Goal: Information Seeking & Learning: Compare options

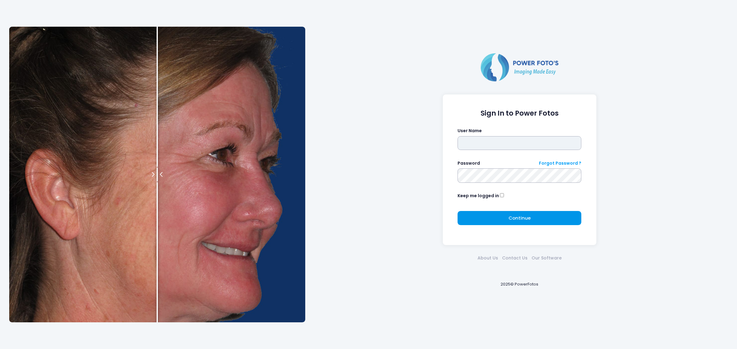
type input "*****"
click at [499, 215] on button "Continue Please wait..." at bounding box center [519, 218] width 124 height 14
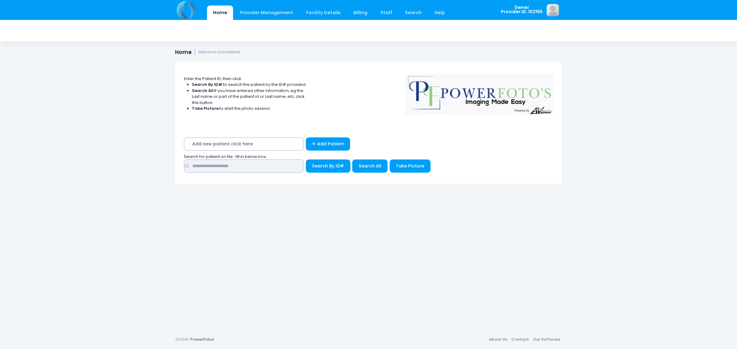
click at [217, 165] on input "text" at bounding box center [244, 166] width 120 height 13
type input "*********"
click at [375, 177] on div "Add new patient click here Add Patient Search for patient on file : fill in bel…" at bounding box center [368, 157] width 387 height 54
click at [375, 171] on button "Search All" at bounding box center [369, 166] width 35 height 13
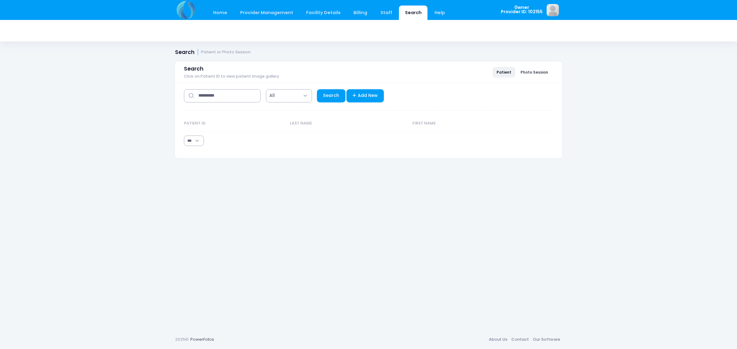
select select "***"
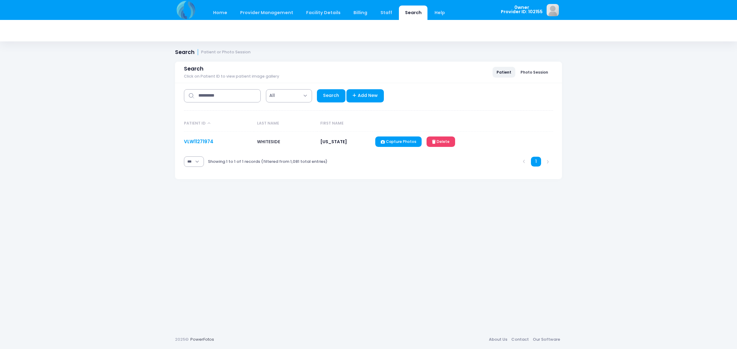
click at [195, 140] on link "VLW11271974" at bounding box center [198, 141] width 29 height 6
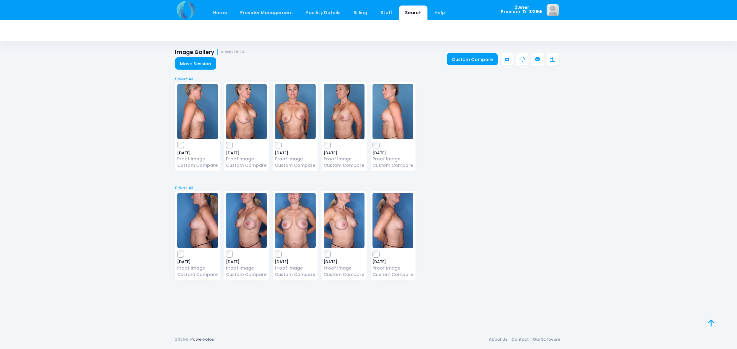
click at [186, 106] on img at bounding box center [197, 111] width 41 height 55
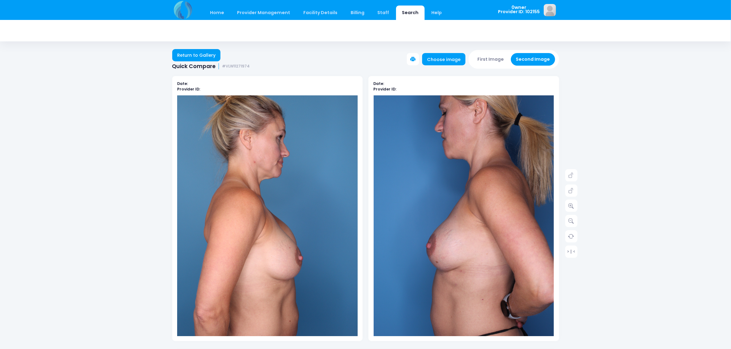
click at [500, 56] on button "First Image" at bounding box center [491, 59] width 37 height 13
click at [541, 59] on button "Second Image" at bounding box center [533, 59] width 44 height 13
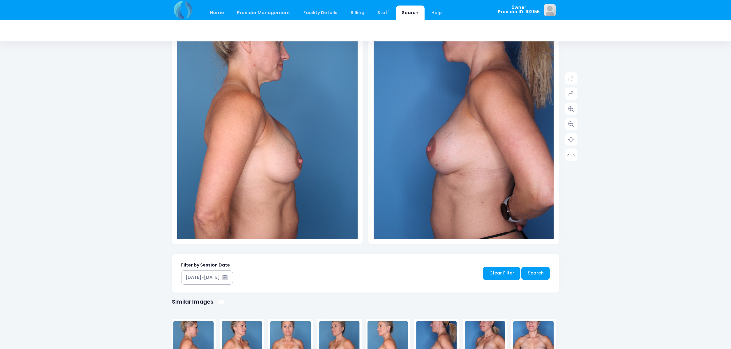
scroll to position [230, 0]
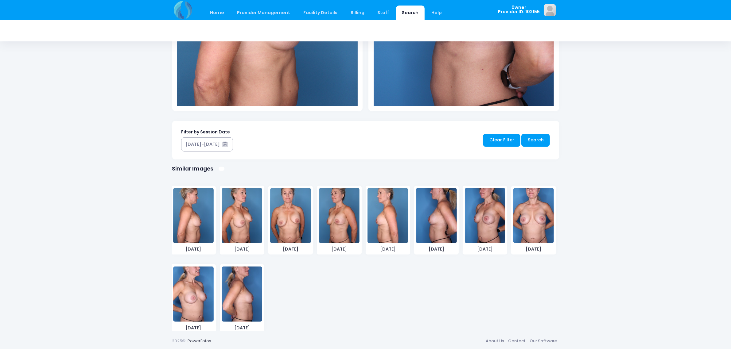
click at [434, 216] on img at bounding box center [436, 215] width 41 height 55
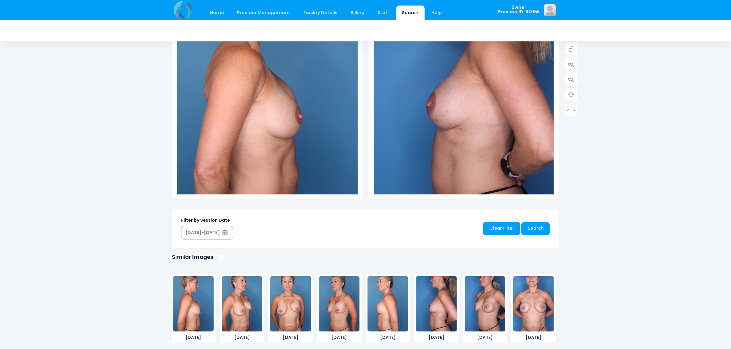
scroll to position [192, 0]
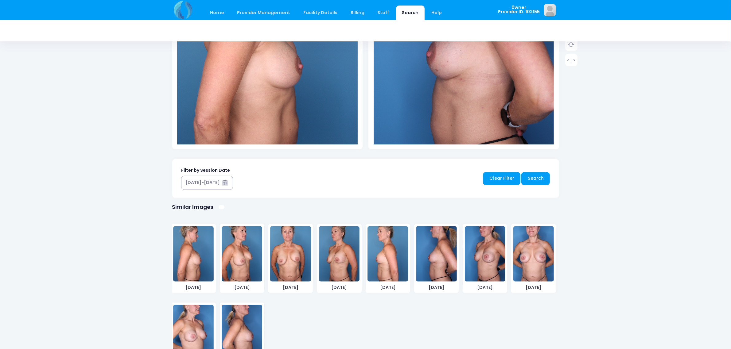
click at [395, 240] on img at bounding box center [388, 254] width 41 height 55
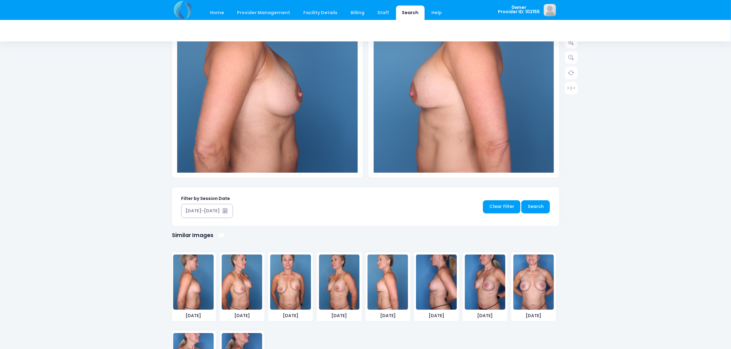
scroll to position [181, 0]
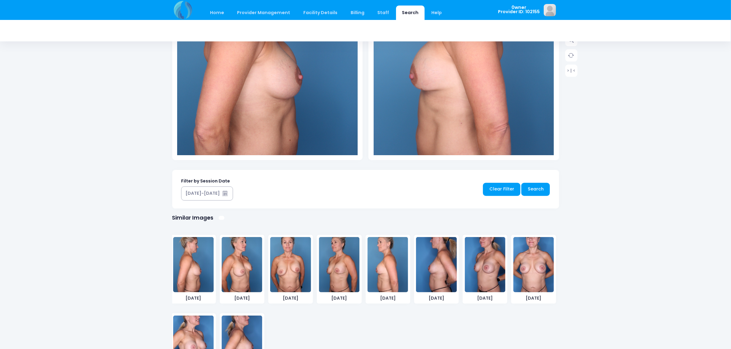
click at [442, 251] on img at bounding box center [436, 264] width 41 height 55
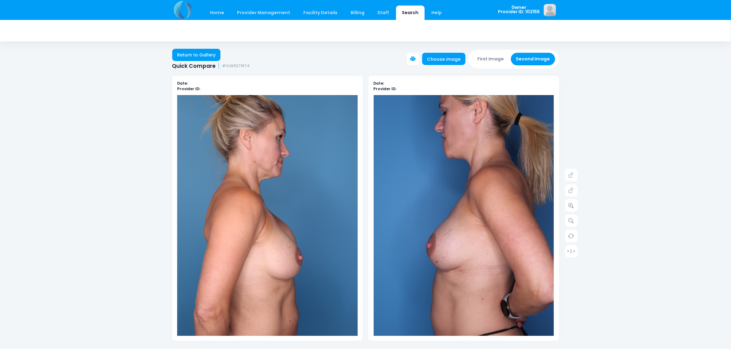
scroll to position [0, 0]
click at [485, 60] on button "First Image" at bounding box center [491, 59] width 37 height 13
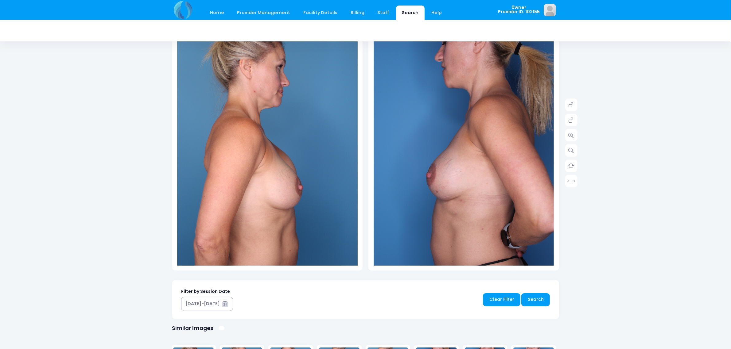
scroll to position [192, 0]
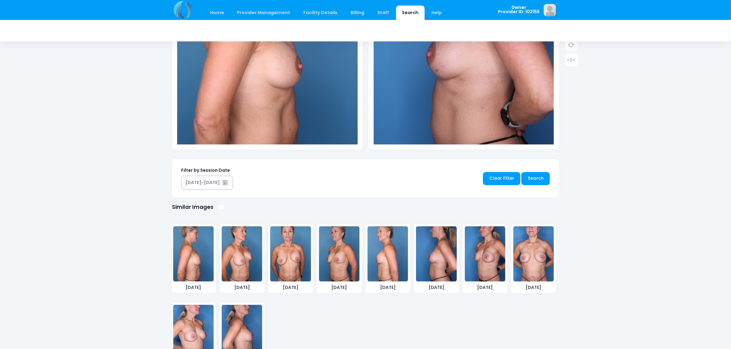
click at [382, 265] on img at bounding box center [388, 254] width 41 height 55
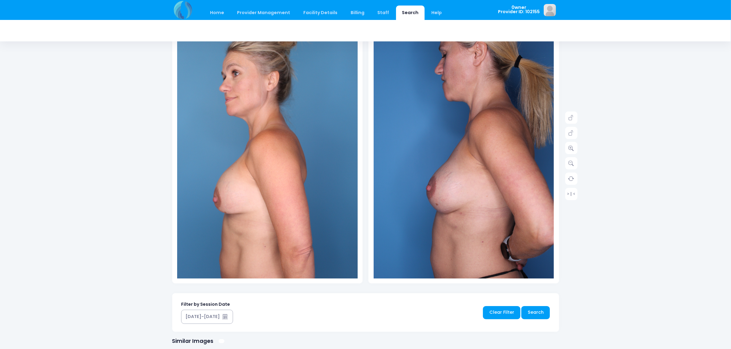
scroll to position [0, 0]
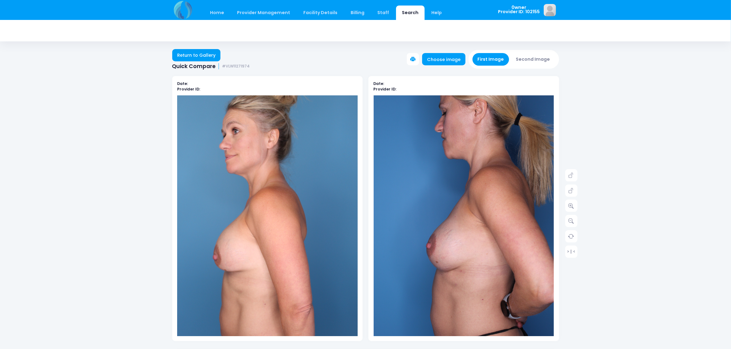
click at [485, 57] on button "First Image" at bounding box center [491, 59] width 37 height 13
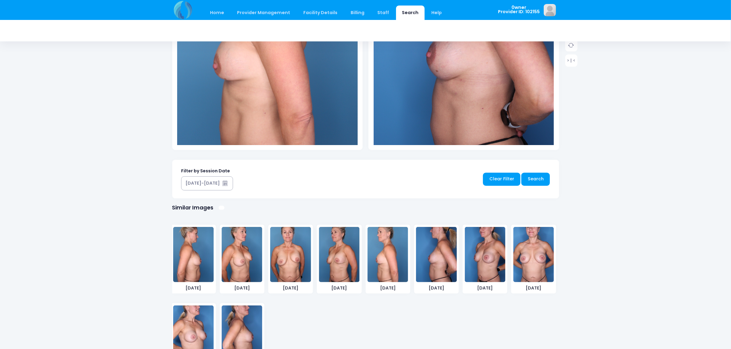
scroll to position [192, 0]
click at [207, 235] on img at bounding box center [193, 254] width 41 height 55
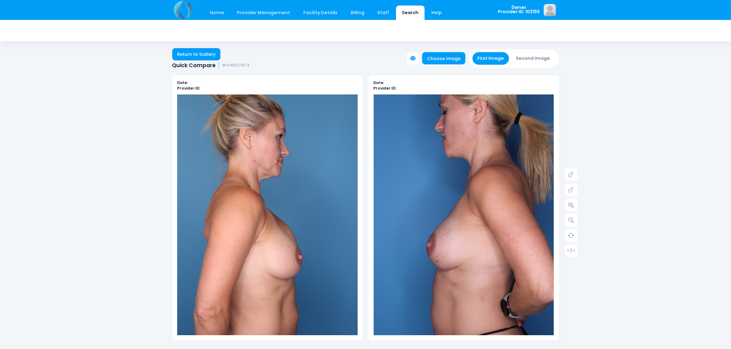
scroll to position [0, 0]
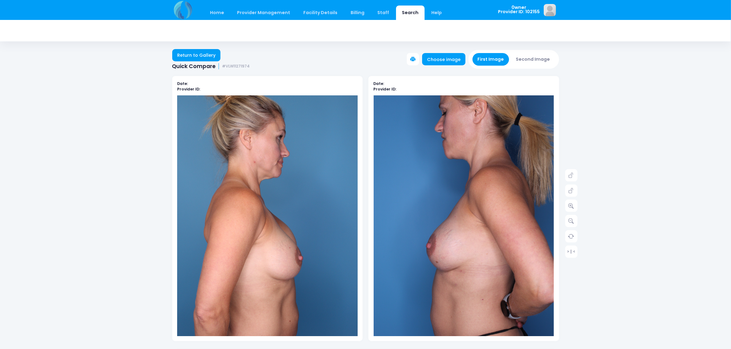
click at [523, 57] on button "Second Image" at bounding box center [533, 59] width 44 height 13
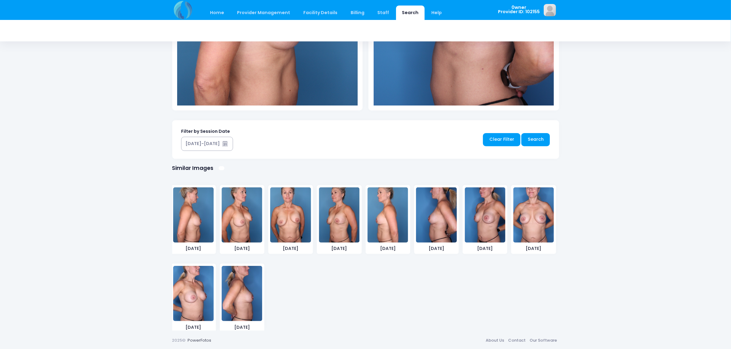
scroll to position [231, 0]
click at [242, 293] on img at bounding box center [242, 293] width 41 height 55
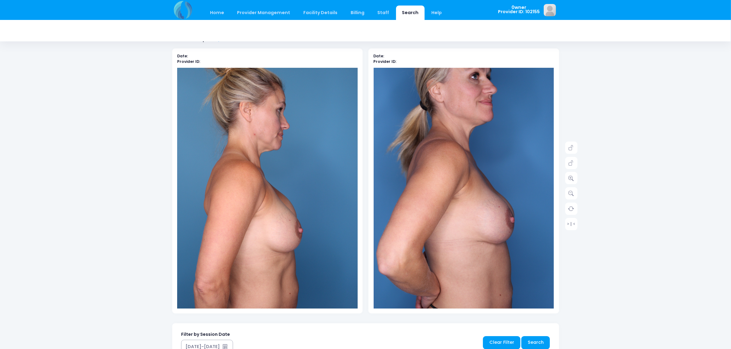
scroll to position [0, 0]
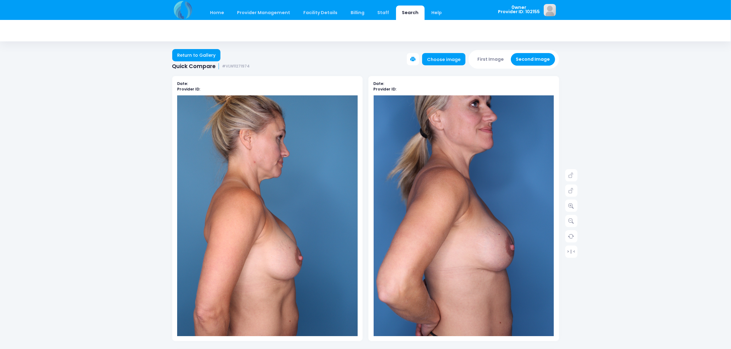
click at [496, 51] on div "First Image Second Image" at bounding box center [514, 59] width 91 height 18
click at [494, 56] on button "First Image" at bounding box center [491, 59] width 37 height 13
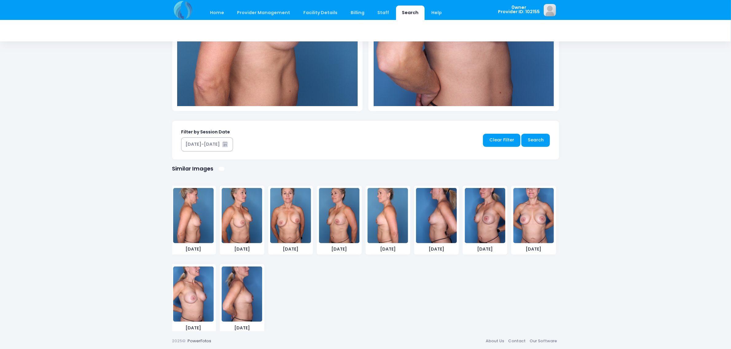
click at [247, 226] on img at bounding box center [242, 215] width 41 height 55
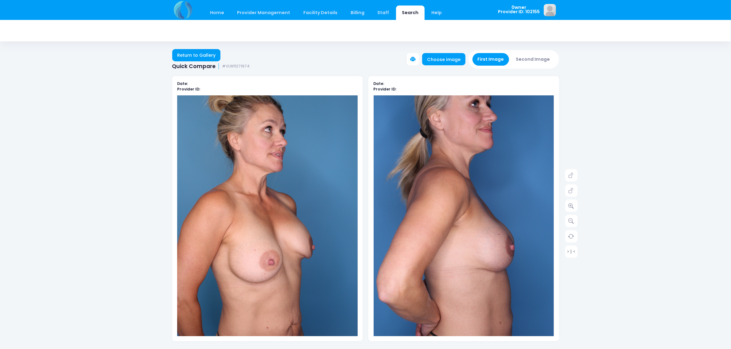
click at [549, 60] on button "Second Image" at bounding box center [533, 59] width 44 height 13
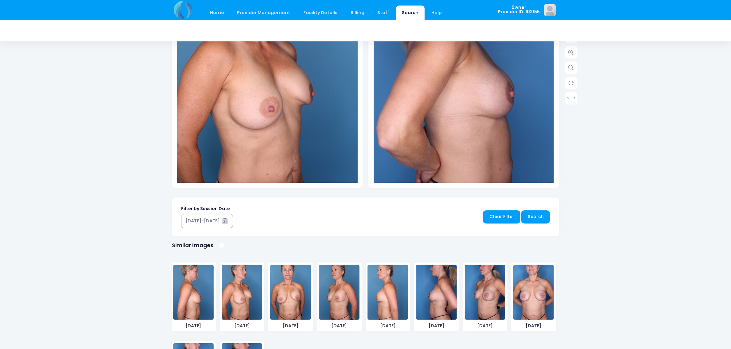
scroll to position [230, 0]
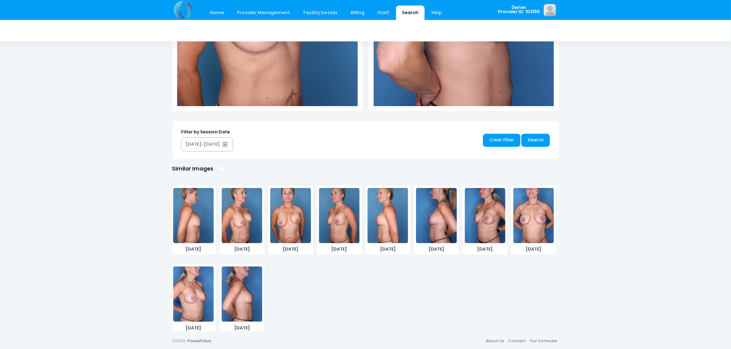
click at [200, 302] on img at bounding box center [193, 294] width 41 height 55
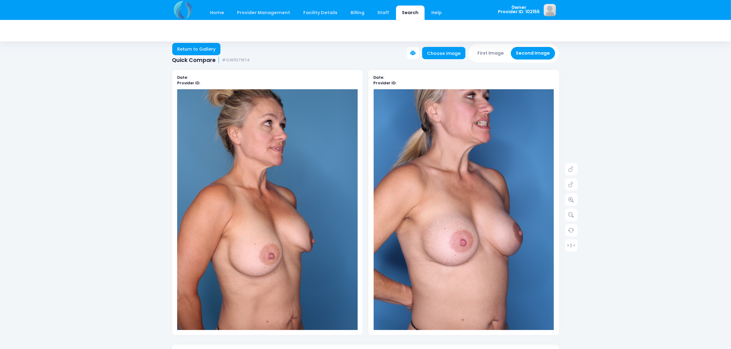
scroll to position [0, 0]
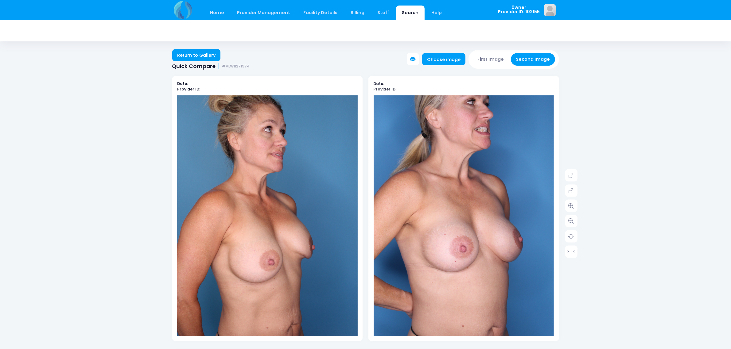
click at [497, 62] on button "First Image" at bounding box center [491, 59] width 37 height 13
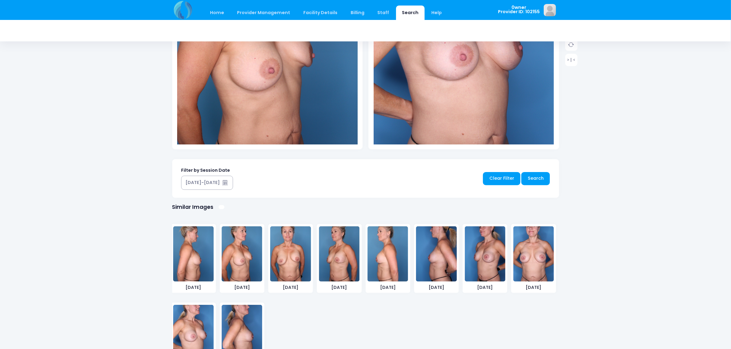
click at [295, 247] on img at bounding box center [290, 254] width 41 height 55
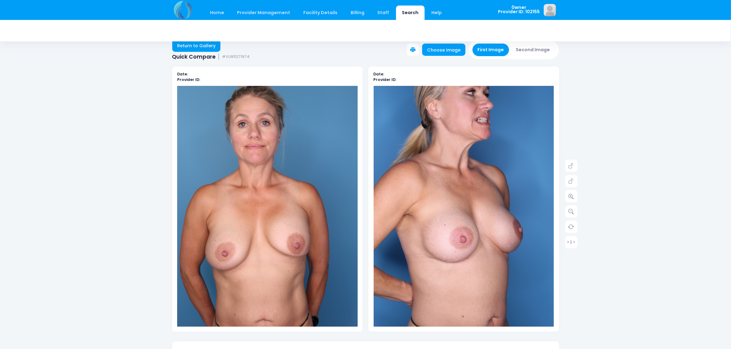
scroll to position [0, 0]
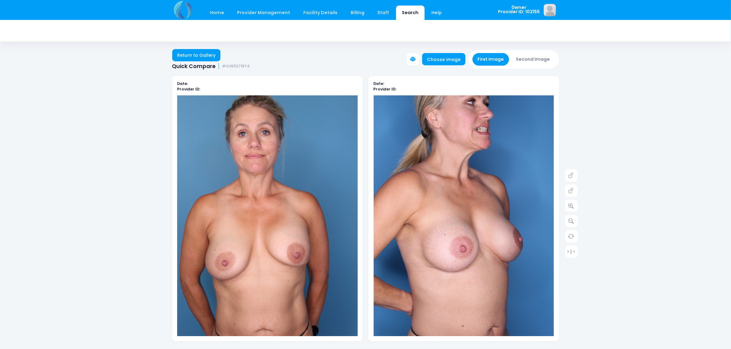
click at [534, 59] on button "Second Image" at bounding box center [533, 59] width 44 height 13
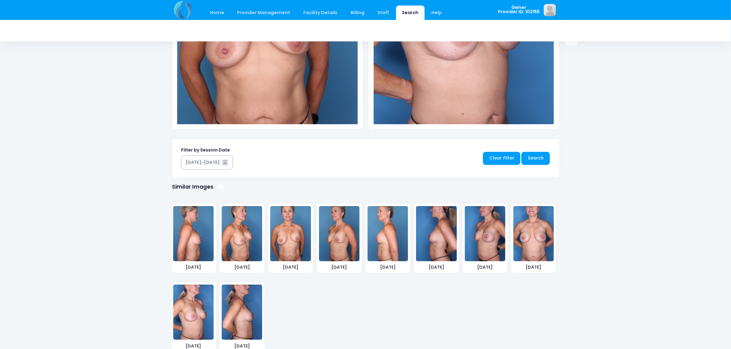
scroll to position [231, 0]
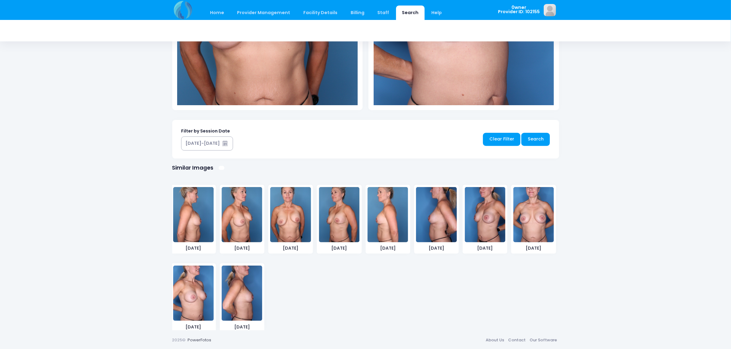
click at [526, 232] on img at bounding box center [533, 214] width 41 height 55
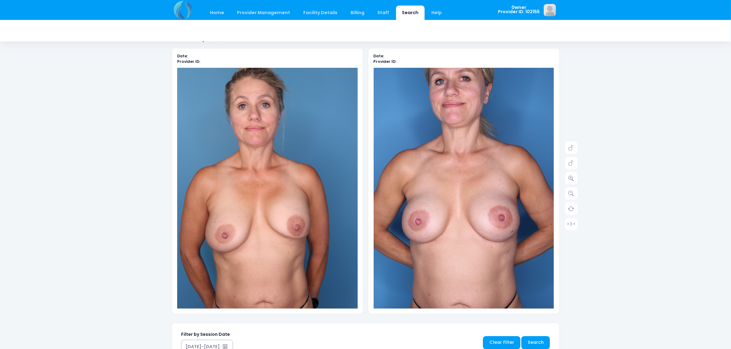
scroll to position [0, 0]
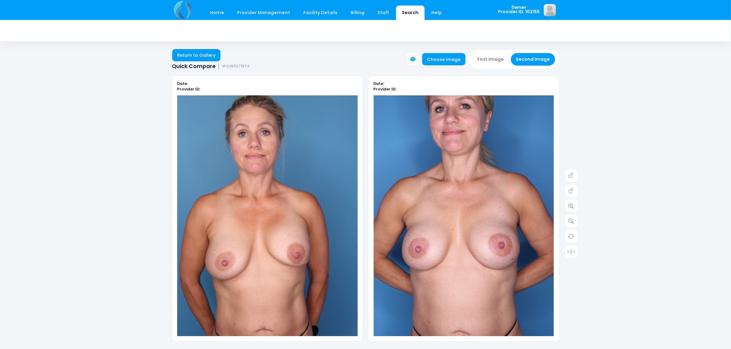
click at [493, 54] on button "First Image" at bounding box center [491, 59] width 37 height 13
click at [481, 56] on button "First Image" at bounding box center [491, 59] width 37 height 13
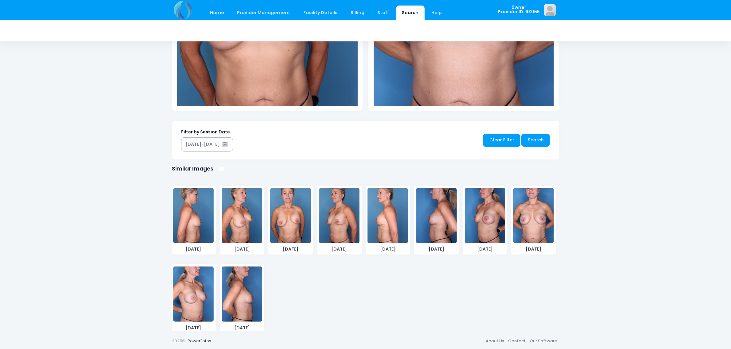
click at [348, 214] on img at bounding box center [339, 215] width 41 height 55
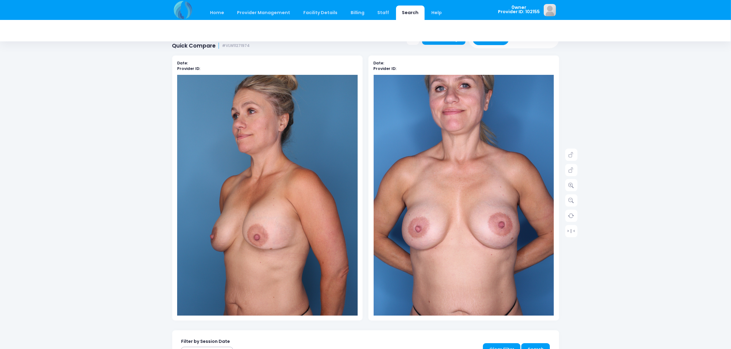
scroll to position [2, 0]
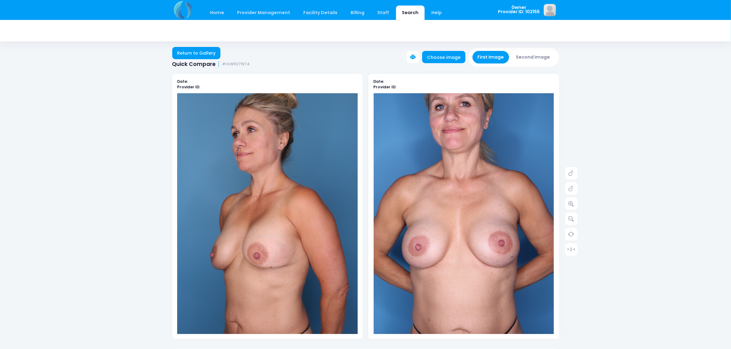
click at [541, 60] on button "Second Image" at bounding box center [533, 57] width 44 height 13
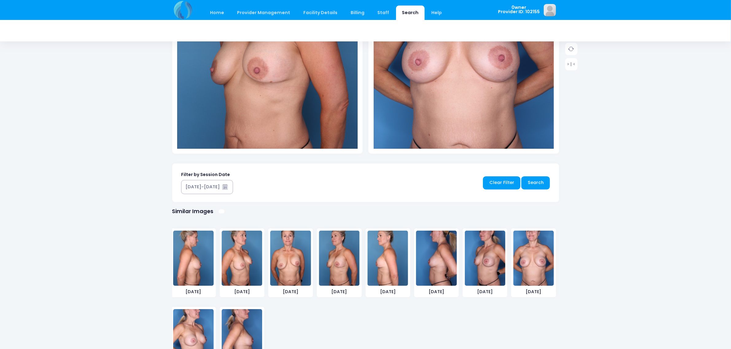
scroll to position [231, 0]
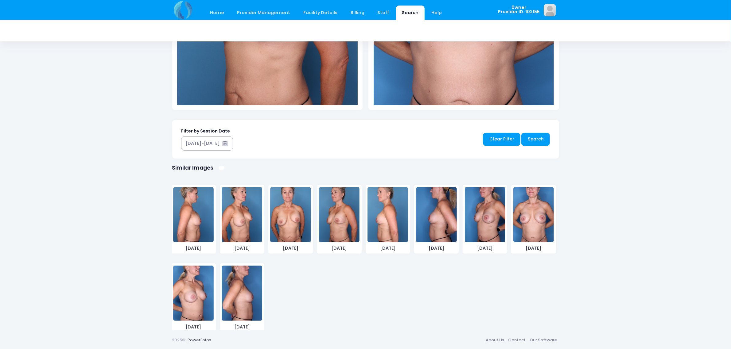
click at [202, 291] on img at bounding box center [193, 293] width 41 height 55
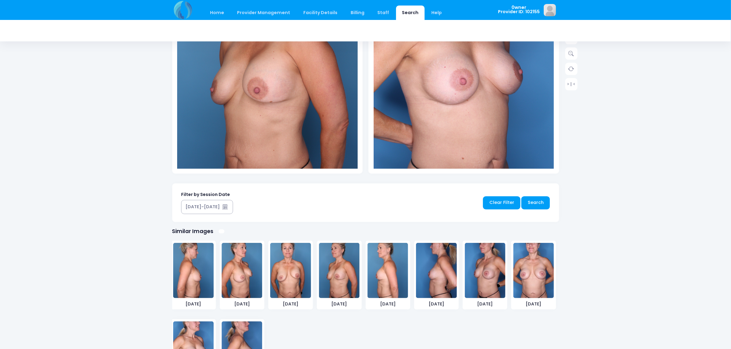
scroll to position [181, 0]
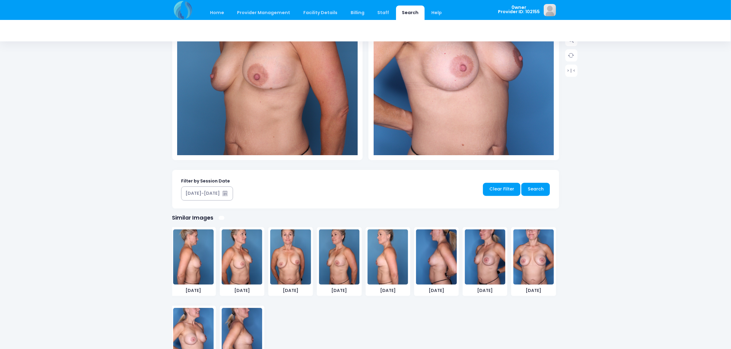
click at [484, 265] on img at bounding box center [485, 257] width 41 height 55
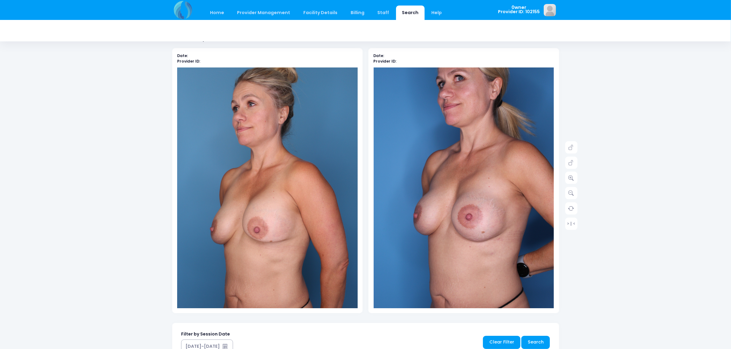
scroll to position [28, 0]
click at [699, 209] on div "Home Provider Management Provider Management Add User View Users Billing" at bounding box center [365, 262] width 731 height 581
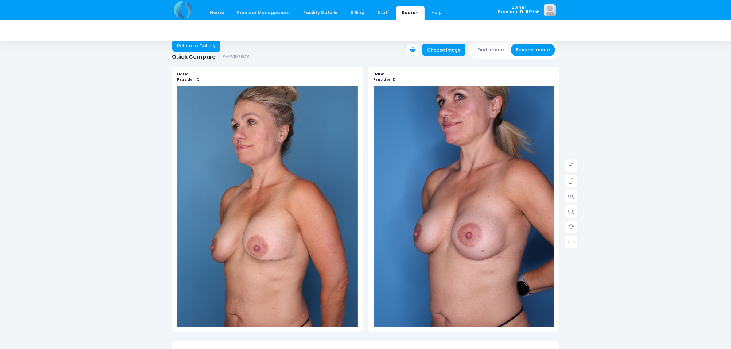
scroll to position [0, 0]
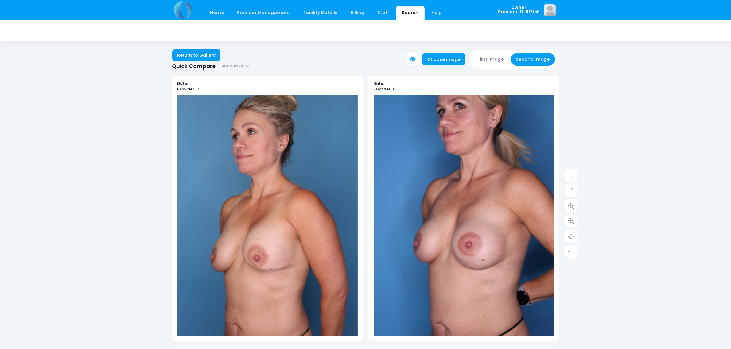
click at [486, 61] on button "First Image" at bounding box center [491, 59] width 37 height 13
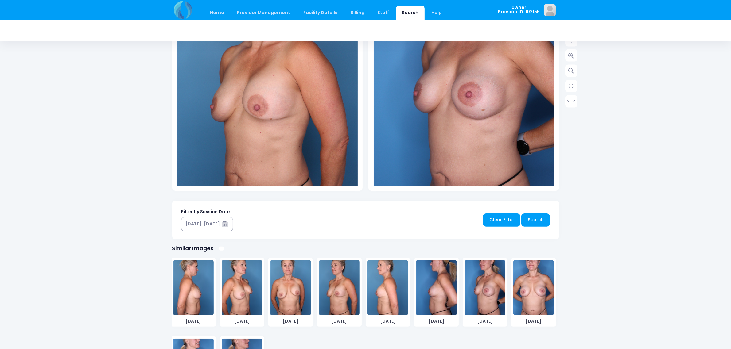
scroll to position [230, 0]
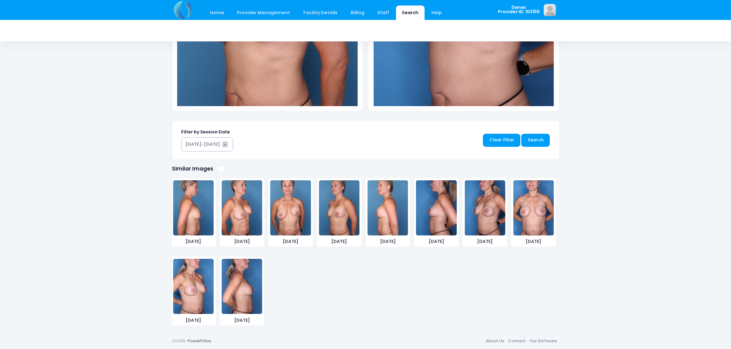
click at [387, 200] on img at bounding box center [388, 208] width 41 height 55
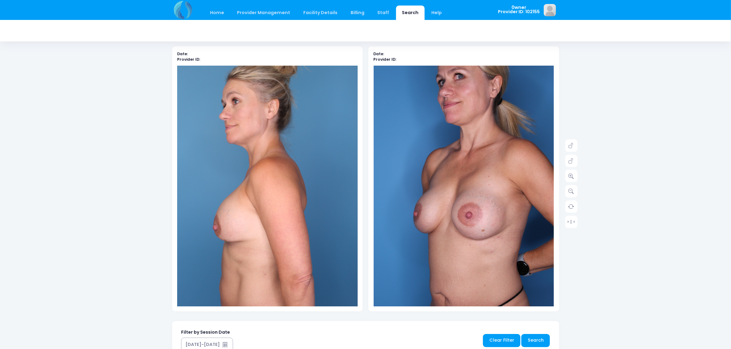
scroll to position [28, 0]
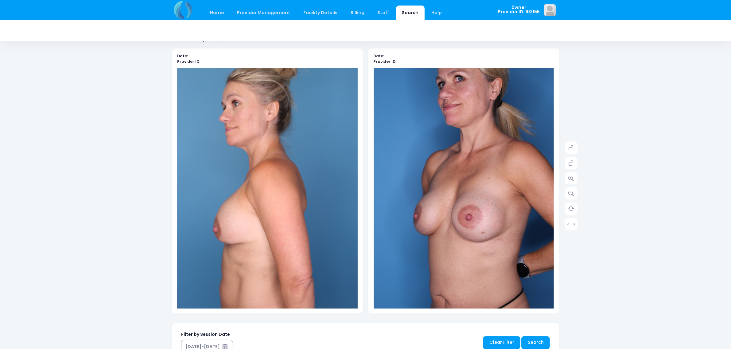
click at [664, 59] on div "Home Provider Management Provider Management Add User View Users Billing" at bounding box center [365, 262] width 731 height 581
click at [200, 14] on div "Home Provider Management Provider Management Add User View Users Facility Detai…" at bounding box center [323, 13] width 259 height 14
click at [180, 10] on img at bounding box center [183, 10] width 22 height 20
click at [222, 16] on link "Home" at bounding box center [217, 13] width 26 height 14
